Goal: Transaction & Acquisition: Purchase product/service

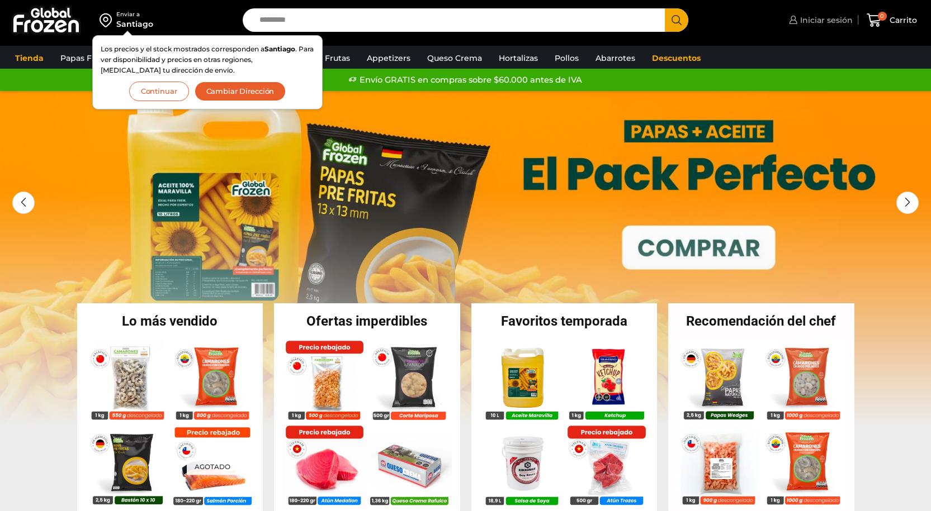
click at [820, 22] on span "Iniciar sesión" at bounding box center [824, 20] width 55 height 11
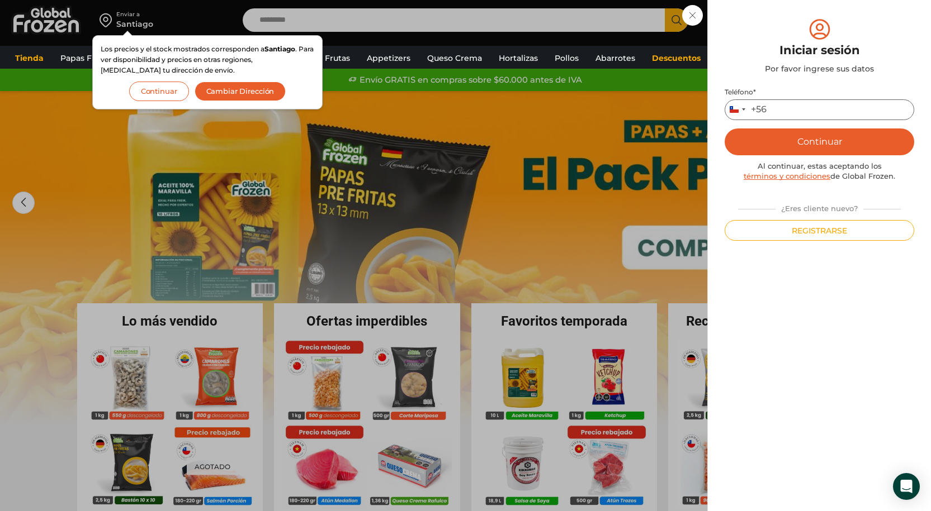
drag, startPoint x: 793, startPoint y: 113, endPoint x: 803, endPoint y: 112, distance: 9.6
click at [793, 113] on input "Teléfono *" at bounding box center [818, 109] width 189 height 21
type input "*********"
click at [813, 137] on button "Continuar" at bounding box center [818, 142] width 189 height 27
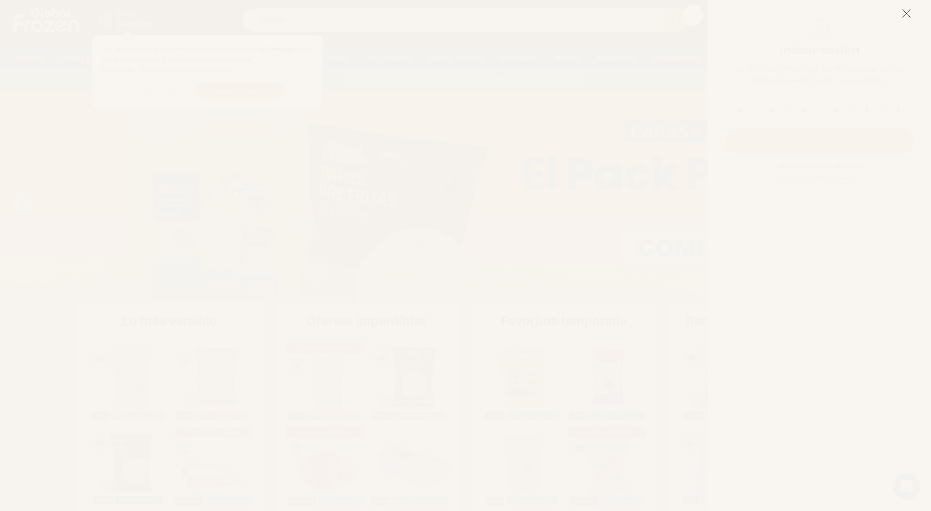
click at [909, 11] on icon at bounding box center [906, 13] width 10 height 10
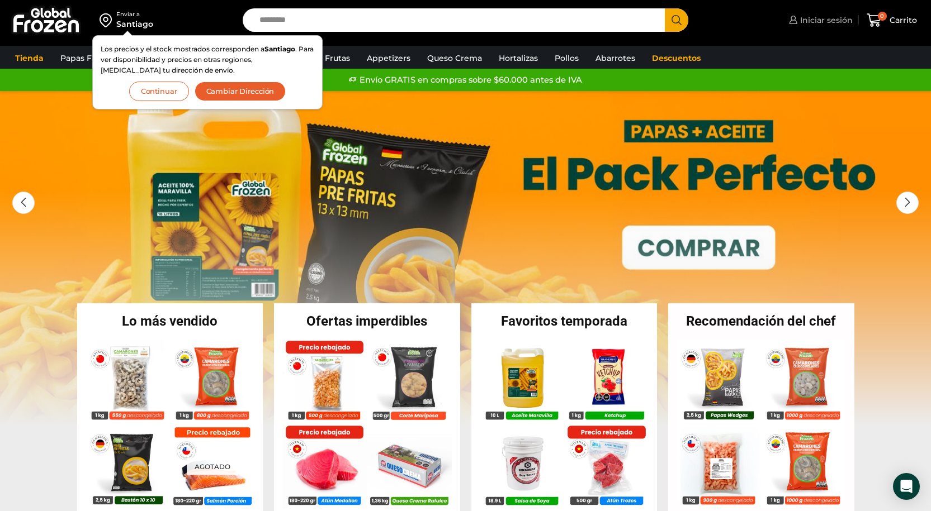
click at [822, 20] on span "Iniciar sesión" at bounding box center [824, 20] width 55 height 11
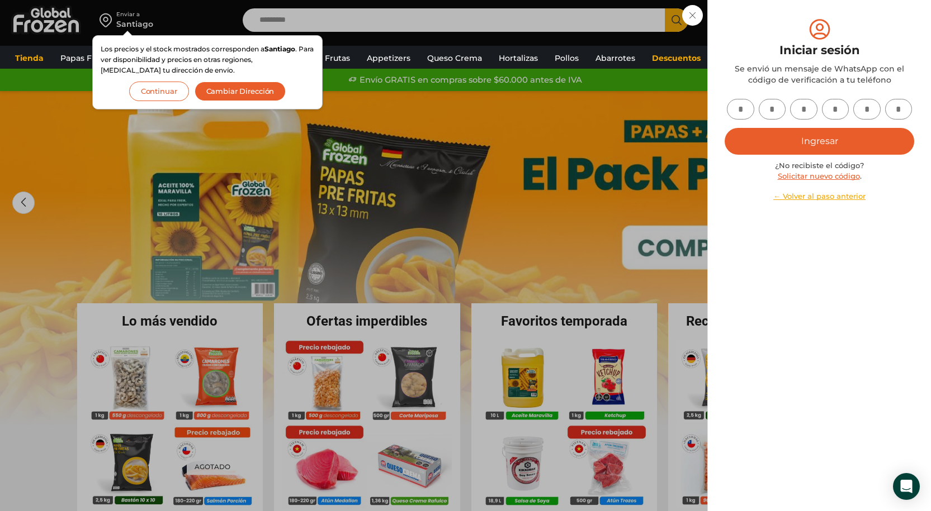
click at [741, 112] on input "text" at bounding box center [740, 109] width 27 height 21
type input "*"
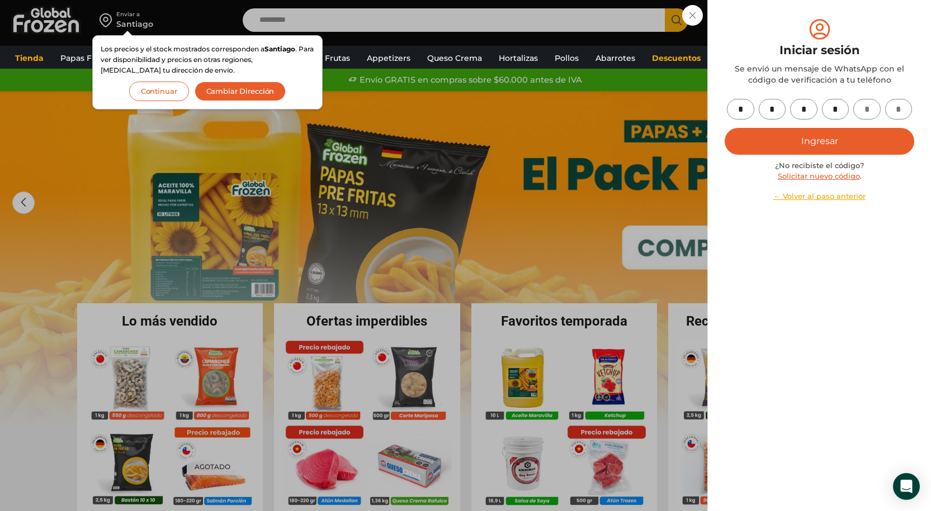
type input "*"
click at [774, 136] on button "Ingresar" at bounding box center [818, 141] width 189 height 27
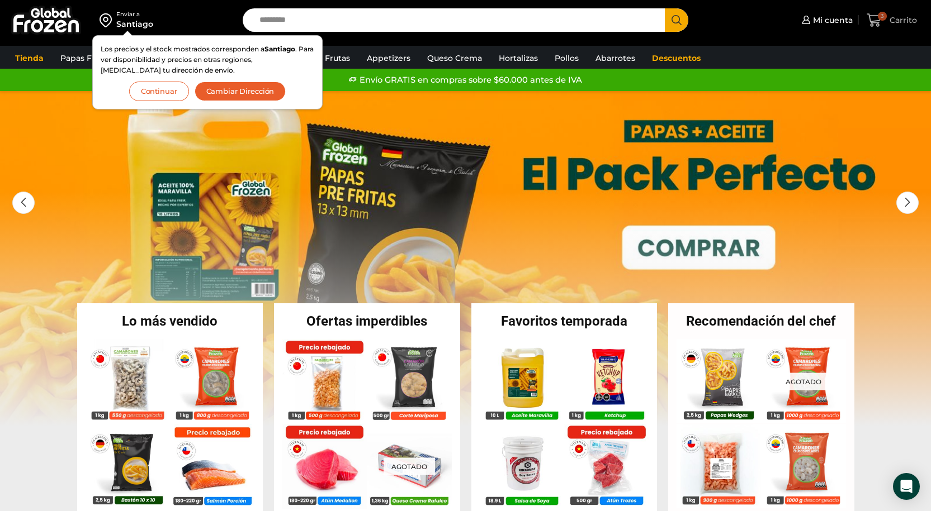
click at [886, 25] on span "3" at bounding box center [876, 20] width 20 height 15
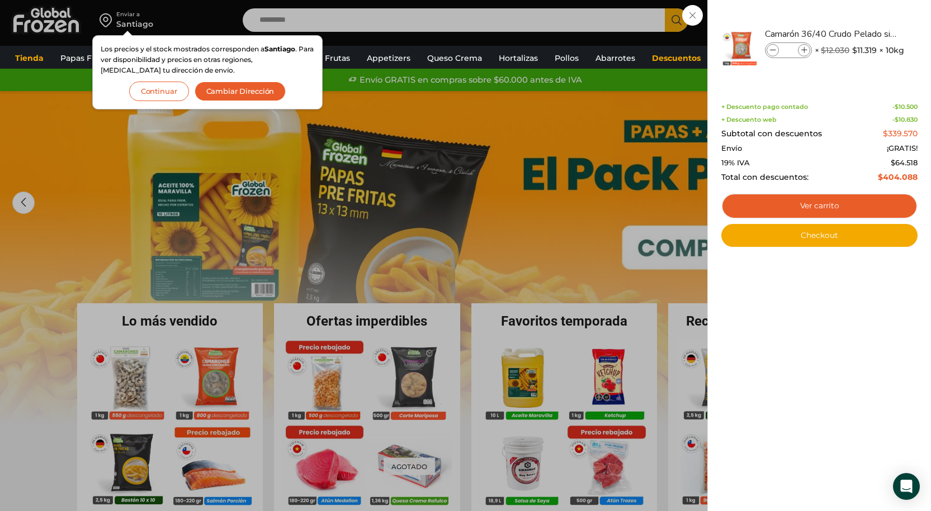
click at [216, 86] on button "Cambiar Dirección" at bounding box center [240, 92] width 92 height 20
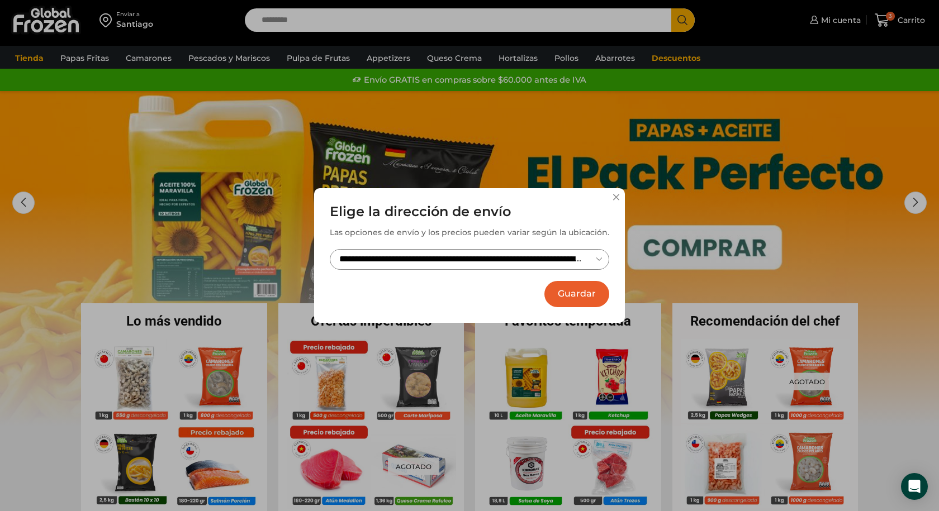
click at [578, 295] on button "Guardar" at bounding box center [576, 294] width 65 height 26
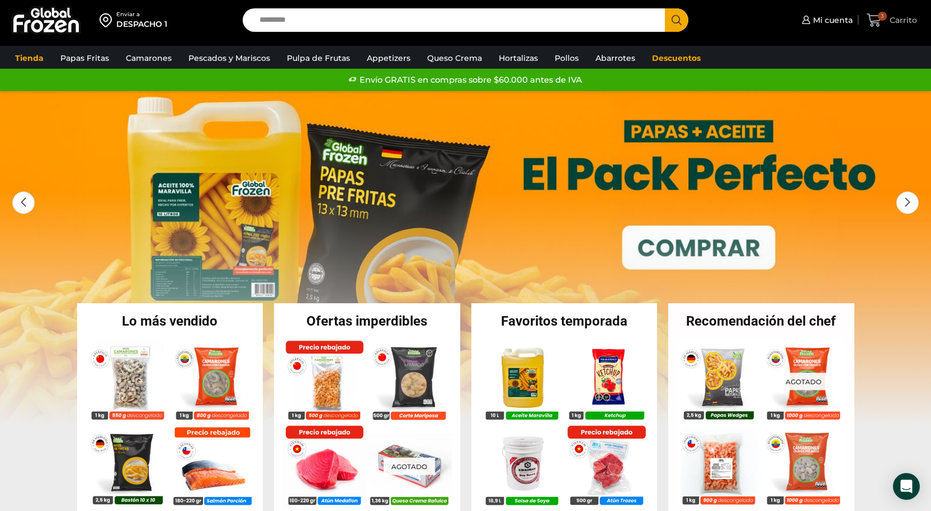
click at [879, 21] on icon at bounding box center [873, 20] width 15 height 15
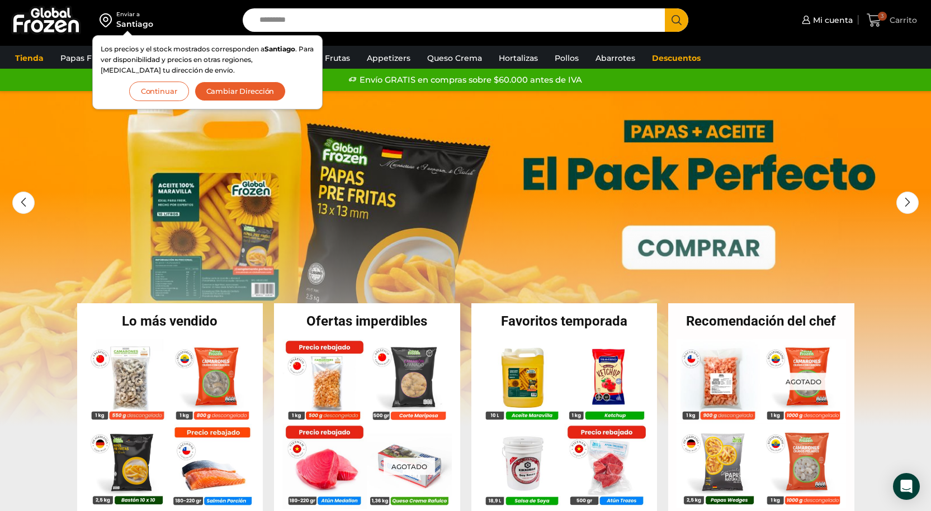
click at [883, 18] on span "3" at bounding box center [881, 16] width 9 height 9
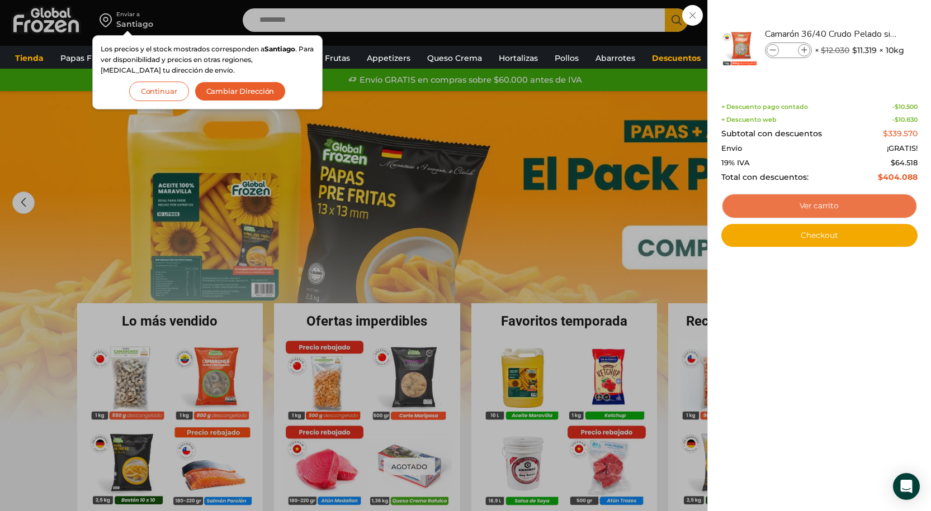
click at [780, 207] on link "Ver carrito" at bounding box center [819, 206] width 196 height 26
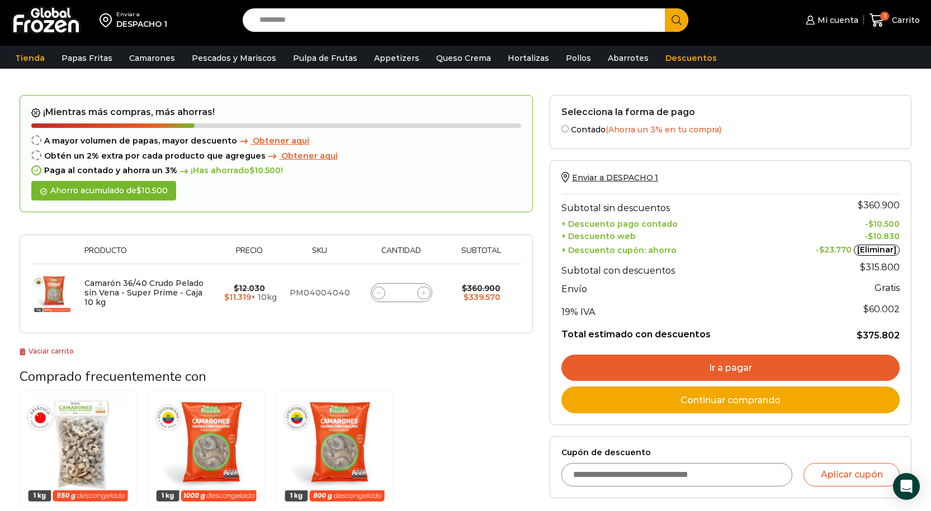
scroll to position [56, 0]
